Goal: Information Seeking & Learning: Check status

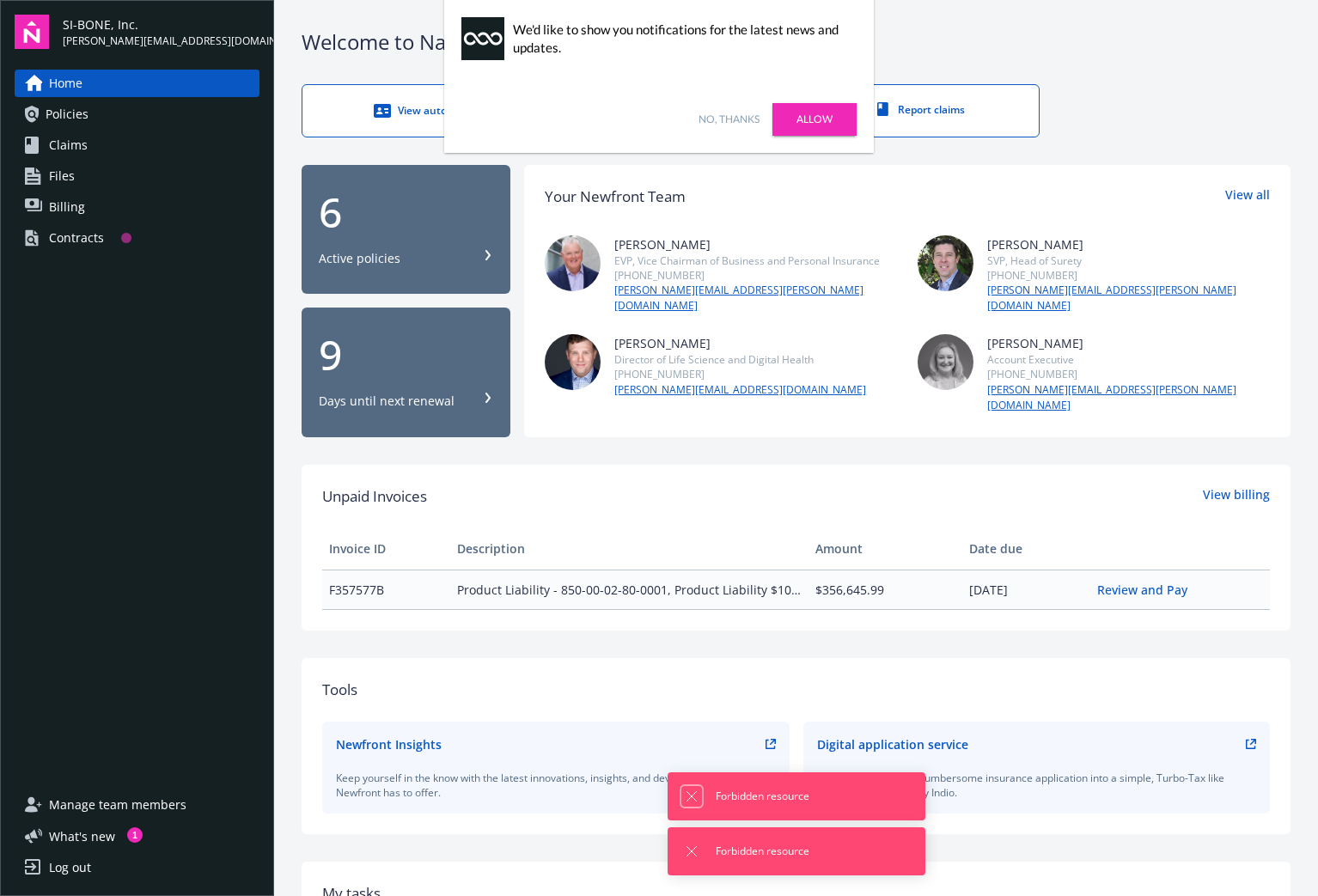
click at [695, 797] on icon "Dismiss notification" at bounding box center [691, 796] width 14 height 14
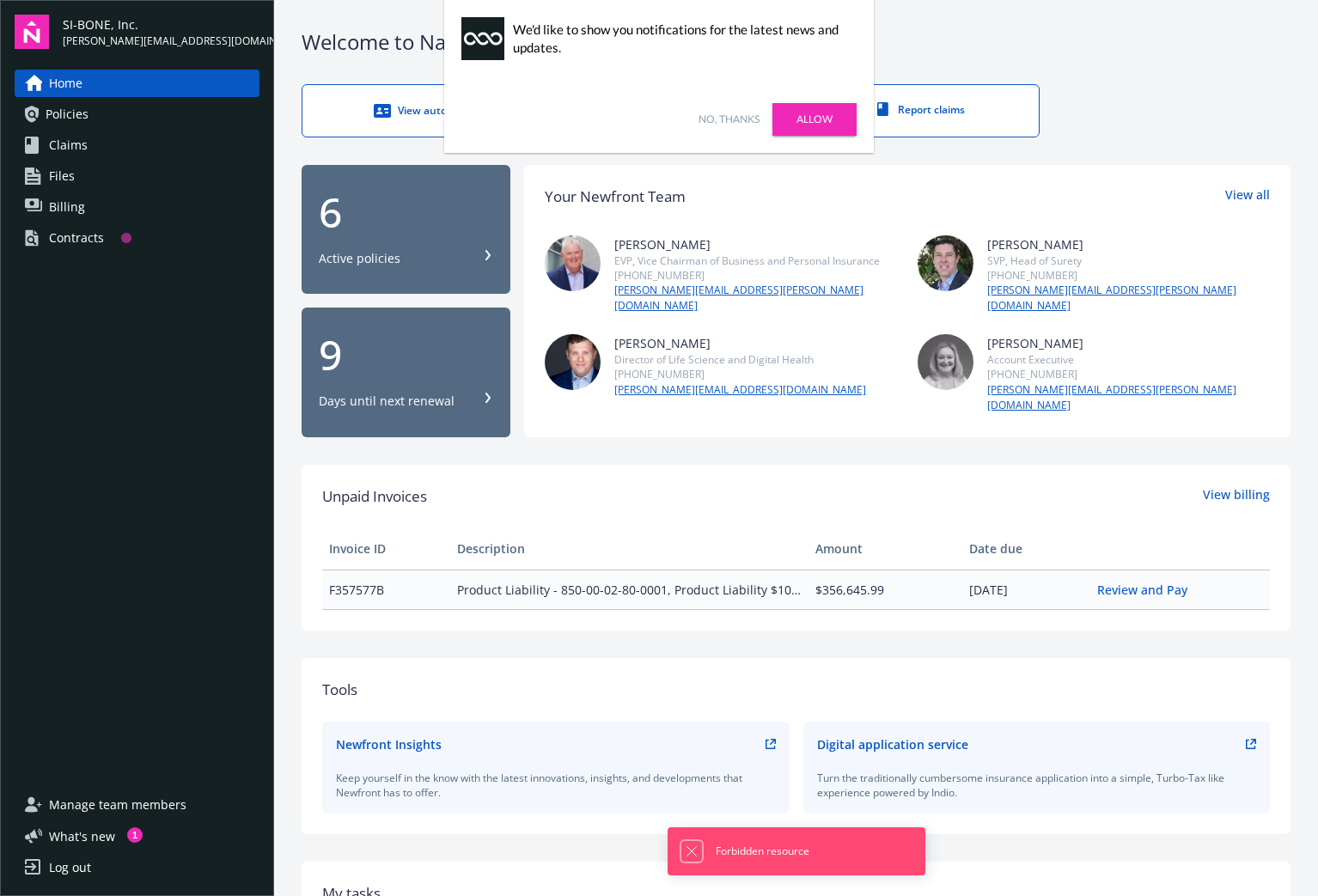
click at [691, 857] on icon "Dismiss notification" at bounding box center [691, 851] width 14 height 14
